Goal: Communication & Community: Answer question/provide support

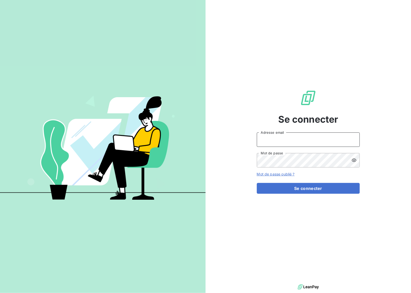
click at [303, 138] on input "Adresse email" at bounding box center [308, 139] width 103 height 14
type input "[EMAIL_ADDRESS][DOMAIN_NAME]"
click at [314, 185] on button "Se connecter" at bounding box center [308, 188] width 103 height 11
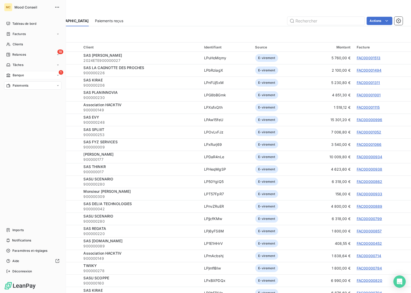
click at [24, 74] on span "Banque" at bounding box center [18, 75] width 11 height 5
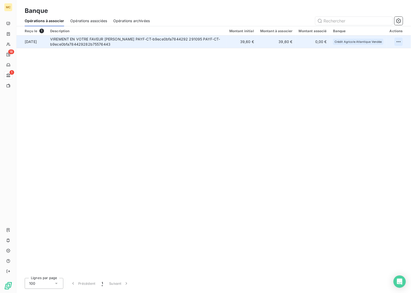
click at [401, 41] on html "MC 18 1 Banque Opérations à associer Opérations associées Opérations archivées …" at bounding box center [205, 146] width 411 height 293
click at [381, 49] on div "Archiver l’opération" at bounding box center [381, 53] width 40 height 8
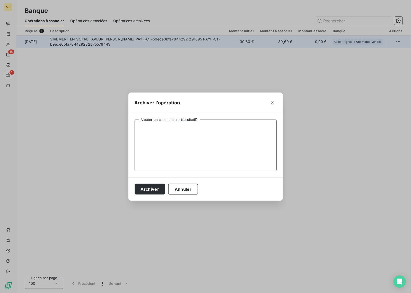
click at [180, 145] on textarea "Ajouter un commentaire (facultatif)" at bounding box center [206, 144] width 142 height 51
type textarea "Remboursement"
click at [152, 188] on button "Archiver" at bounding box center [150, 189] width 31 height 11
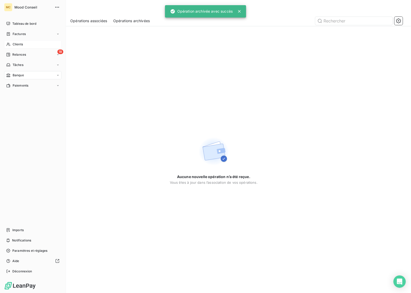
click at [20, 41] on div "Clients" at bounding box center [32, 44] width 57 height 8
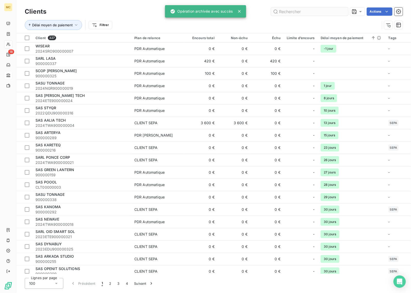
click at [328, 12] on input "text" at bounding box center [309, 11] width 77 height 8
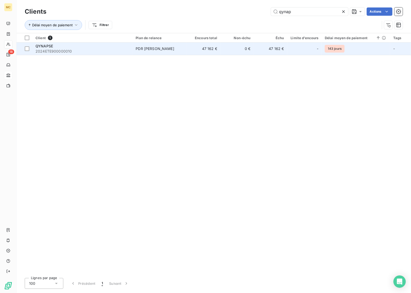
type input "qynap"
click at [228, 48] on td "0 €" at bounding box center [236, 48] width 33 height 12
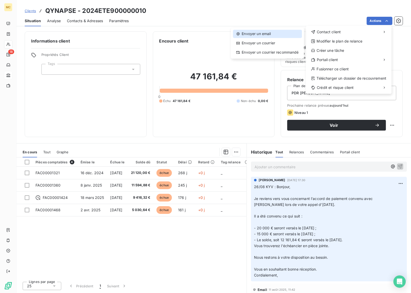
click at [272, 32] on div "Envoyer un email" at bounding box center [267, 34] width 69 height 8
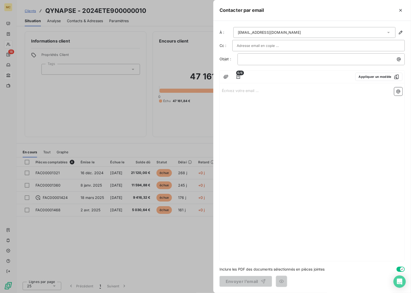
click at [264, 46] on input "text" at bounding box center [264, 46] width 55 height 8
type input "[EMAIL_ADDRESS][DOMAIN_NAME]"
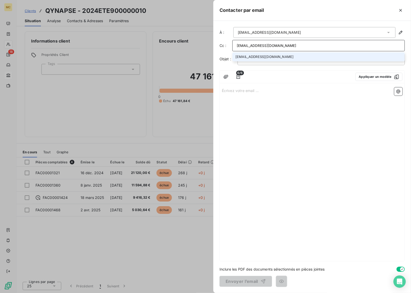
click at [293, 55] on li "[EMAIL_ADDRESS][DOMAIN_NAME]" at bounding box center [318, 56] width 172 height 9
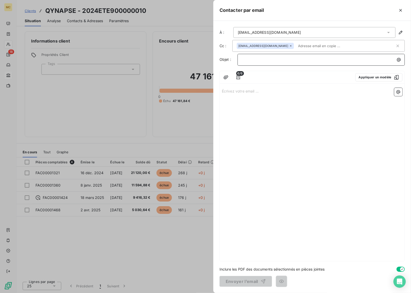
click at [282, 59] on p "﻿" at bounding box center [322, 60] width 161 height 6
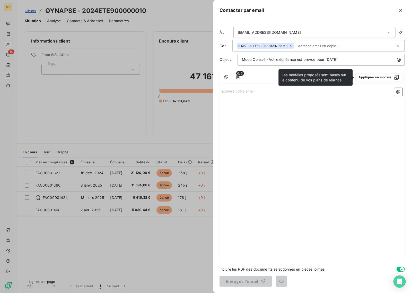
click at [271, 98] on div "Écrivez votre email ... ﻿" at bounding box center [312, 173] width 185 height 175
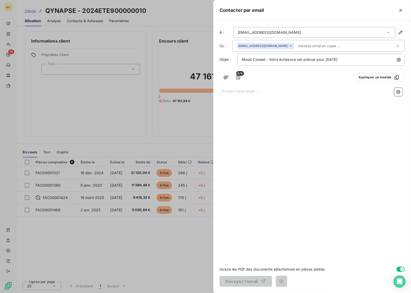
click at [256, 94] on div "Écrivez votre email ... ﻿" at bounding box center [312, 173] width 185 height 175
click at [253, 93] on p "Écrivez votre email ... ﻿" at bounding box center [312, 91] width 181 height 6
click at [242, 90] on p "Écrivez votre email ... ﻿" at bounding box center [312, 91] width 181 height 6
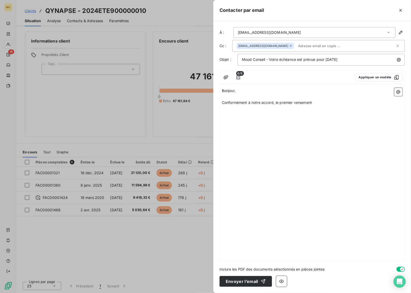
click at [338, 102] on p "Conformément à notre accord, le premier versement" at bounding box center [312, 103] width 181 height 6
click at [400, 92] on icon "button" at bounding box center [398, 91] width 5 height 5
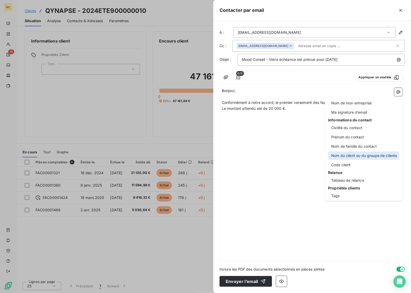
scroll to position [10, 0]
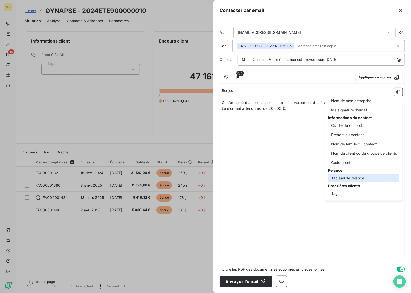
click at [365, 177] on div "Tableau de relance" at bounding box center [363, 178] width 71 height 8
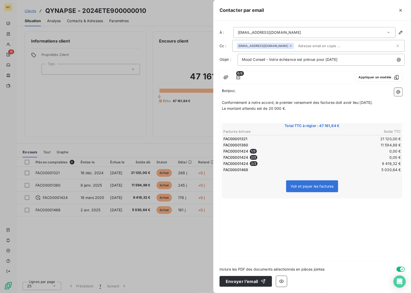
click at [303, 118] on p "﻿" at bounding box center [312, 120] width 181 height 6
click at [295, 202] on p "﻿" at bounding box center [312, 201] width 181 height 6
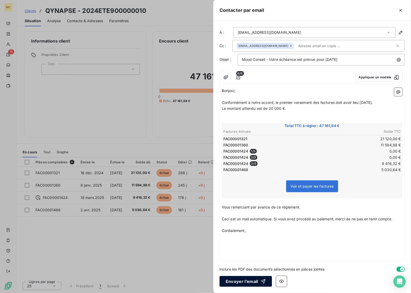
click at [244, 282] on button "Envoyer l’email" at bounding box center [246, 281] width 53 height 11
